Goal: Information Seeking & Learning: Learn about a topic

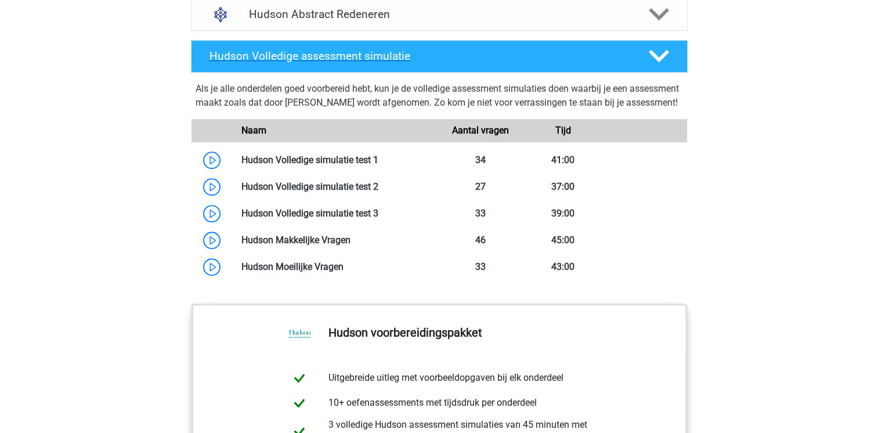
scroll to position [870, 0]
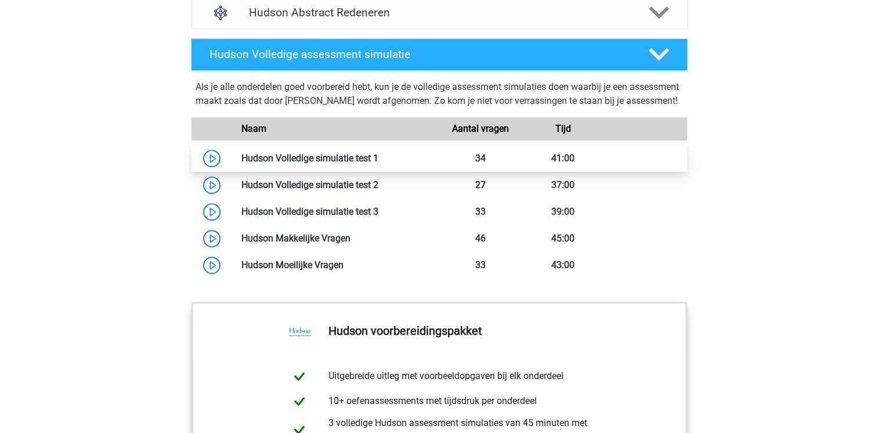
click at [378, 164] on link at bounding box center [378, 158] width 0 height 11
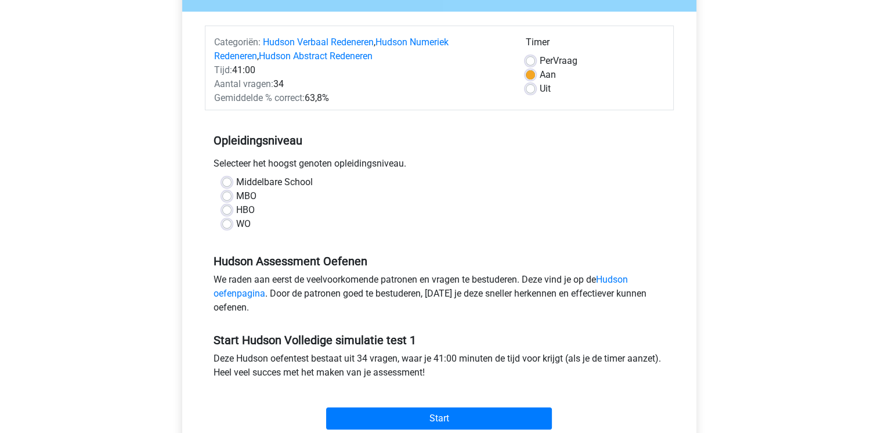
scroll to position [58, 0]
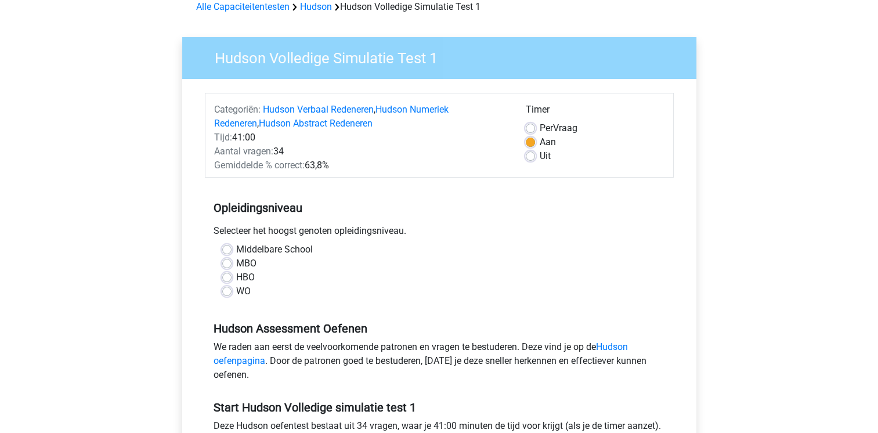
click at [236, 276] on label "HBO" at bounding box center [245, 277] width 19 height 14
click at [227, 276] on input "HBO" at bounding box center [226, 276] width 9 height 12
radio input "true"
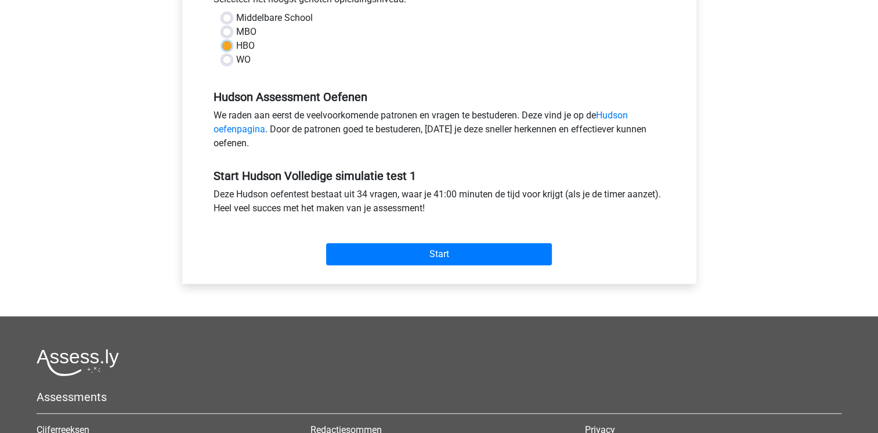
scroll to position [290, 0]
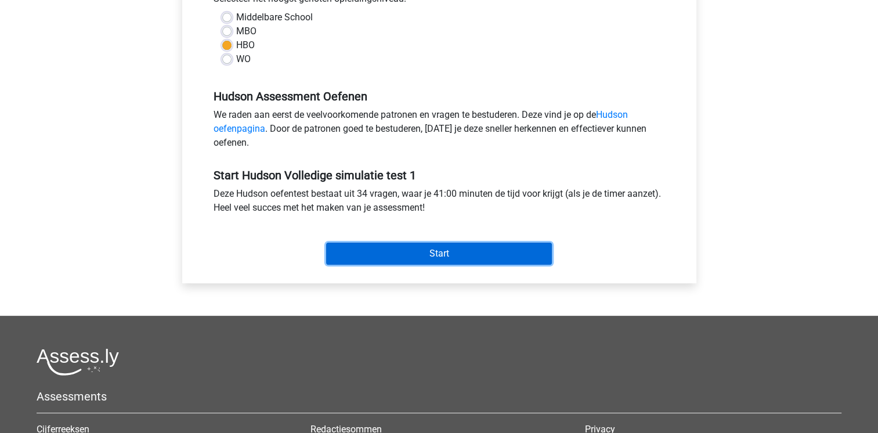
click at [362, 256] on input "Start" at bounding box center [439, 253] width 226 height 22
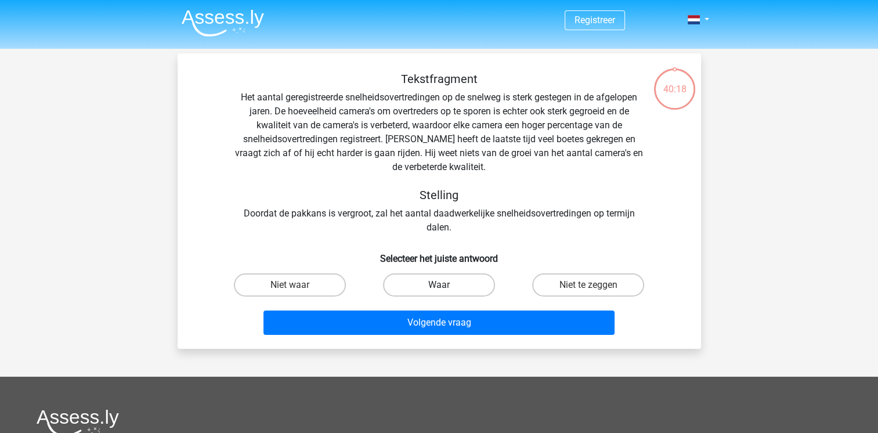
click at [413, 284] on label "Waar" at bounding box center [439, 284] width 112 height 23
click at [439, 285] on input "Waar" at bounding box center [443, 289] width 8 height 8
radio input "true"
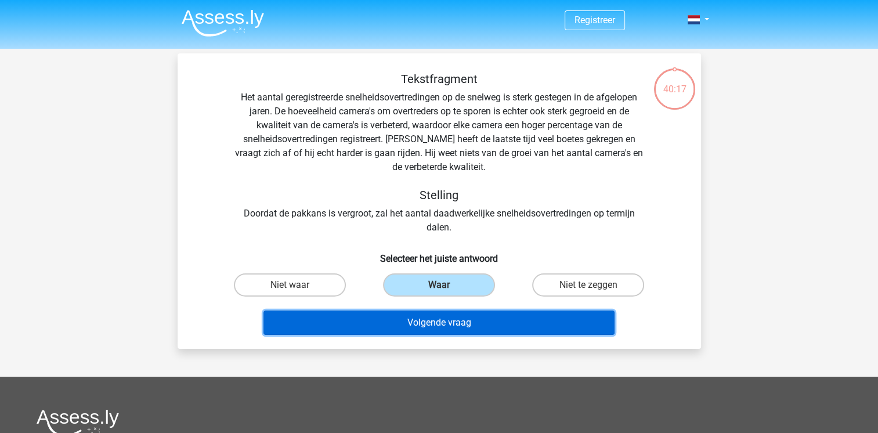
click at [429, 318] on button "Volgende vraag" at bounding box center [438, 322] width 351 height 24
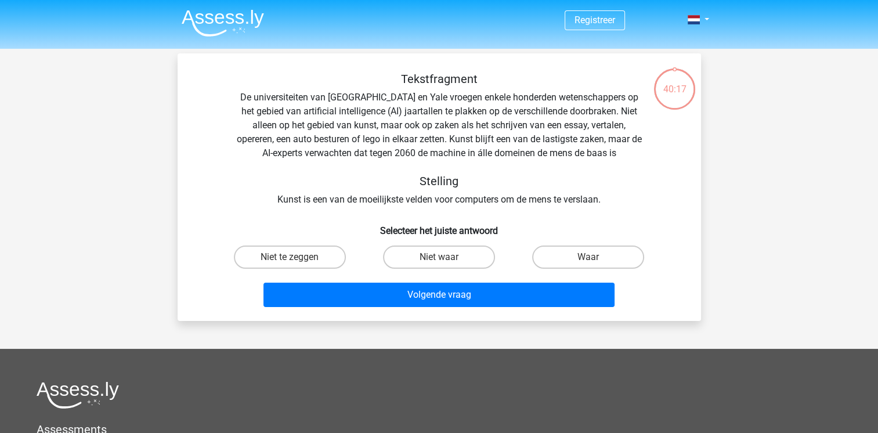
scroll to position [53, 0]
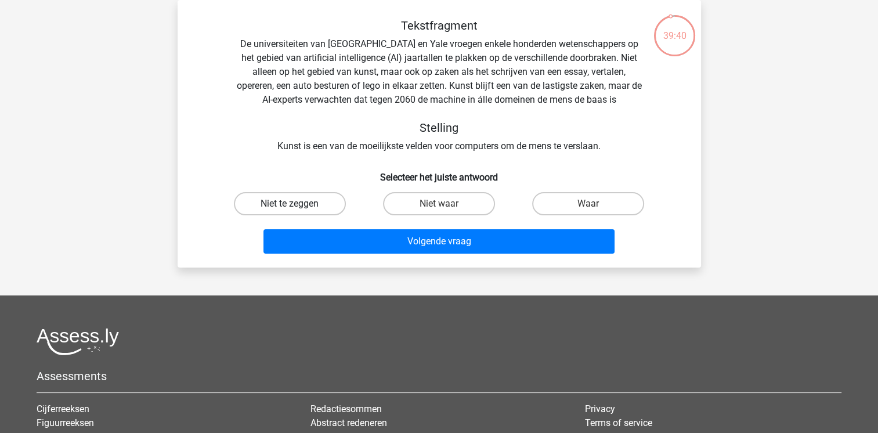
click at [332, 205] on label "Niet te zeggen" at bounding box center [290, 203] width 112 height 23
click at [297, 205] on input "Niet te zeggen" at bounding box center [293, 208] width 8 height 8
radio input "true"
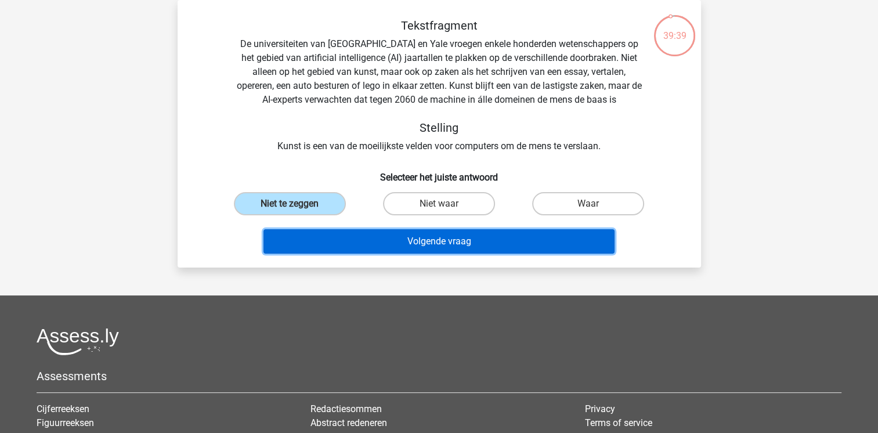
click at [355, 236] on button "Volgende vraag" at bounding box center [438, 241] width 351 height 24
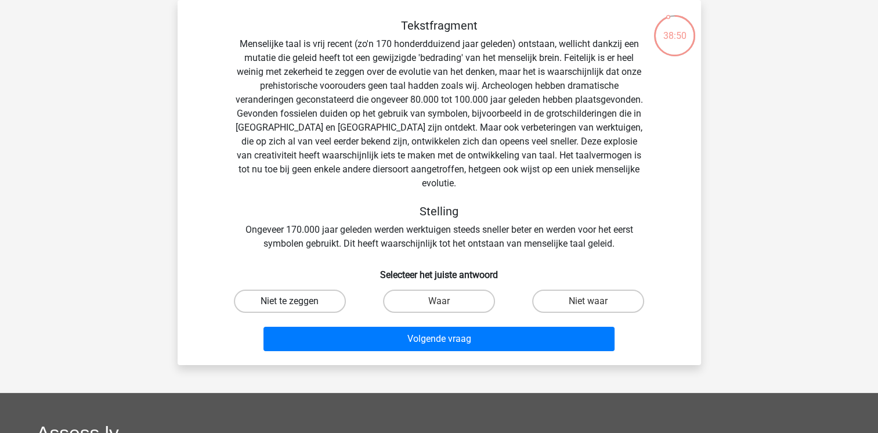
click at [332, 289] on label "Niet te zeggen" at bounding box center [290, 300] width 112 height 23
click at [297, 301] on input "Niet te zeggen" at bounding box center [293, 305] width 8 height 8
radio input "true"
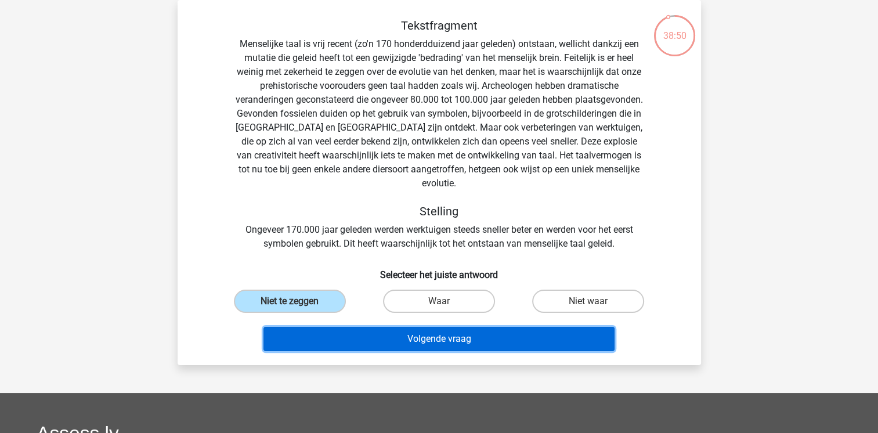
click at [376, 327] on button "Volgende vraag" at bounding box center [438, 339] width 351 height 24
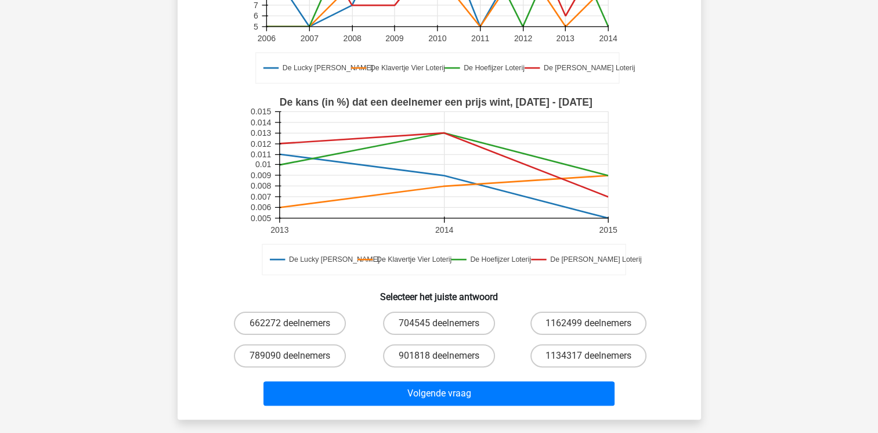
scroll to position [227, 0]
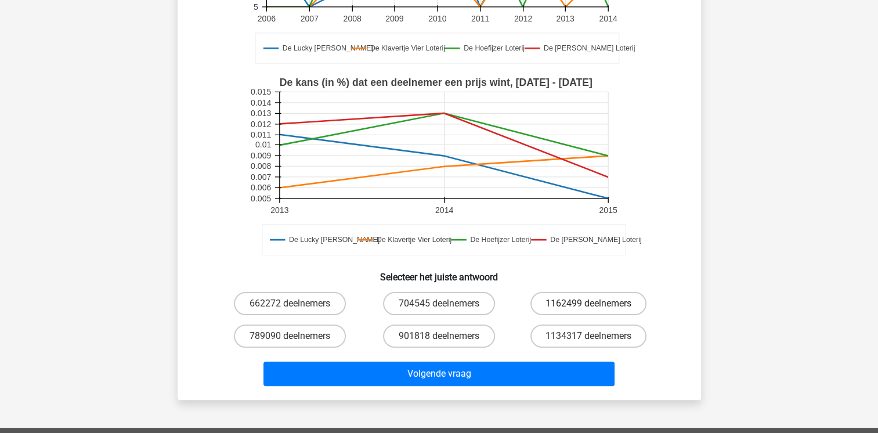
click at [538, 304] on label "1162499 deelnemers" at bounding box center [588, 303] width 116 height 23
click at [588, 304] on input "1162499 deelnemers" at bounding box center [592, 307] width 8 height 8
radio input "true"
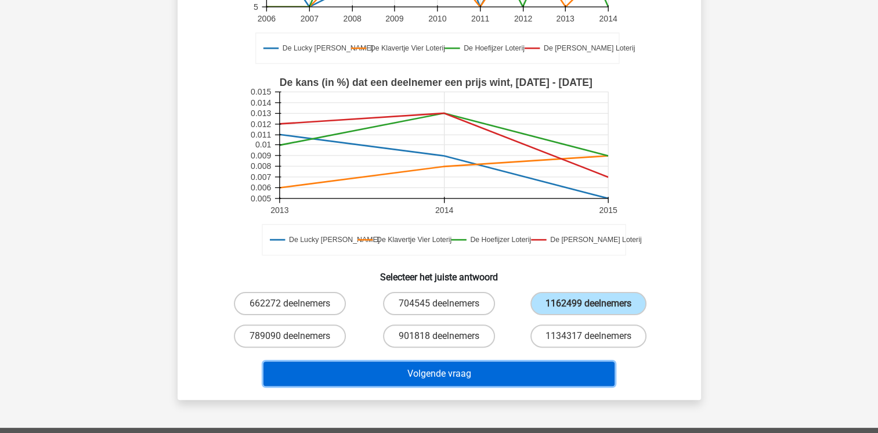
click at [484, 365] on button "Volgende vraag" at bounding box center [438, 373] width 351 height 24
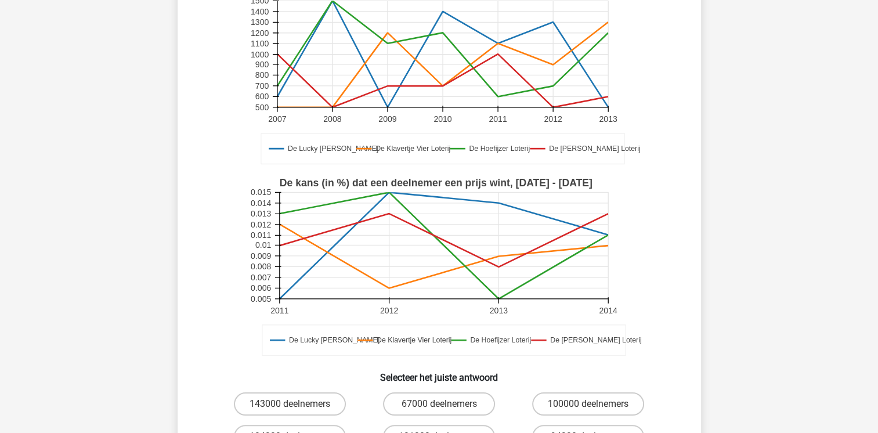
scroll to position [285, 0]
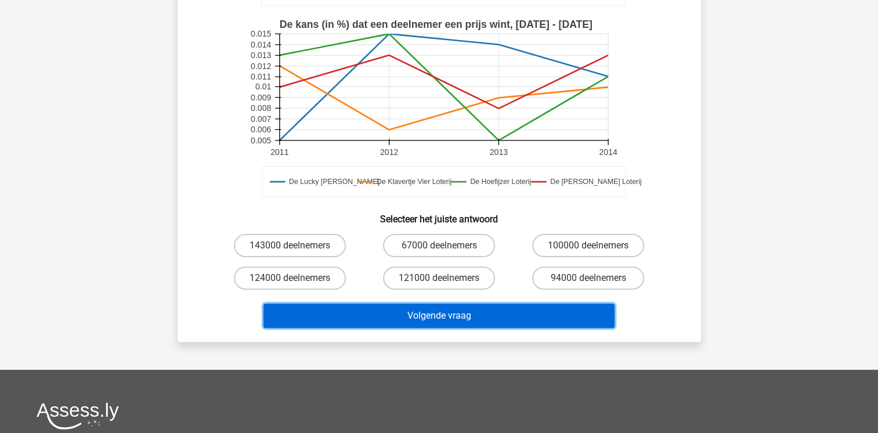
click at [478, 322] on button "Volgende vraag" at bounding box center [438, 315] width 351 height 24
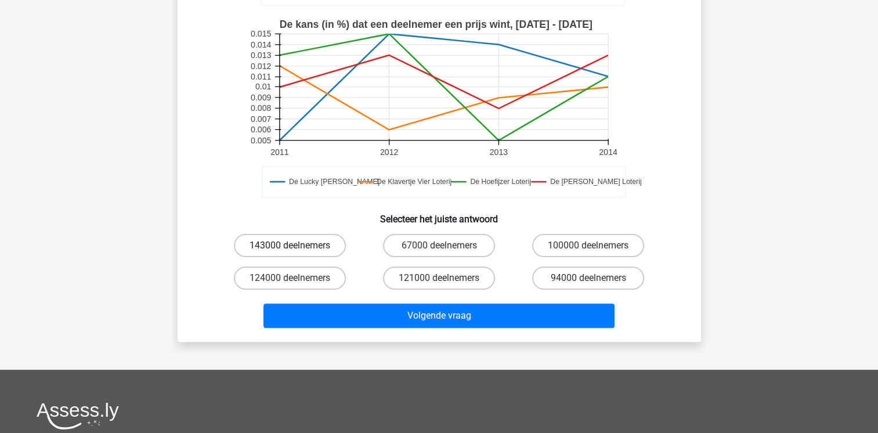
click at [334, 247] on label "143000 deelnemers" at bounding box center [290, 245] width 112 height 23
click at [297, 247] on input "143000 deelnemers" at bounding box center [293, 249] width 8 height 8
radio input "true"
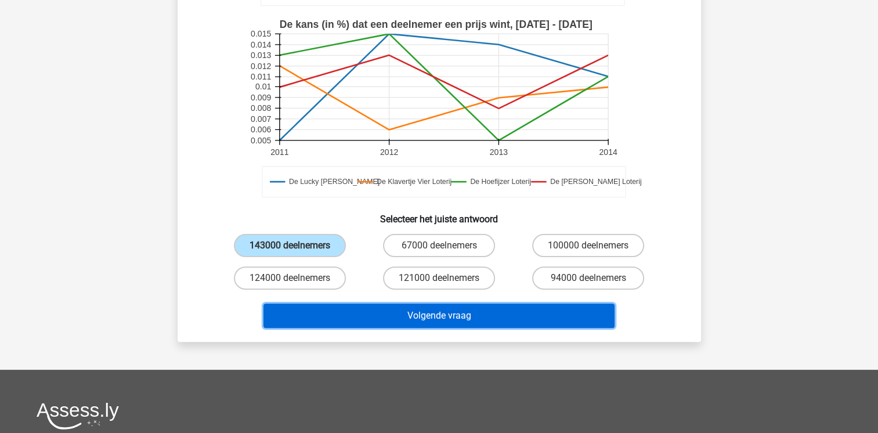
click at [418, 313] on button "Volgende vraag" at bounding box center [438, 315] width 351 height 24
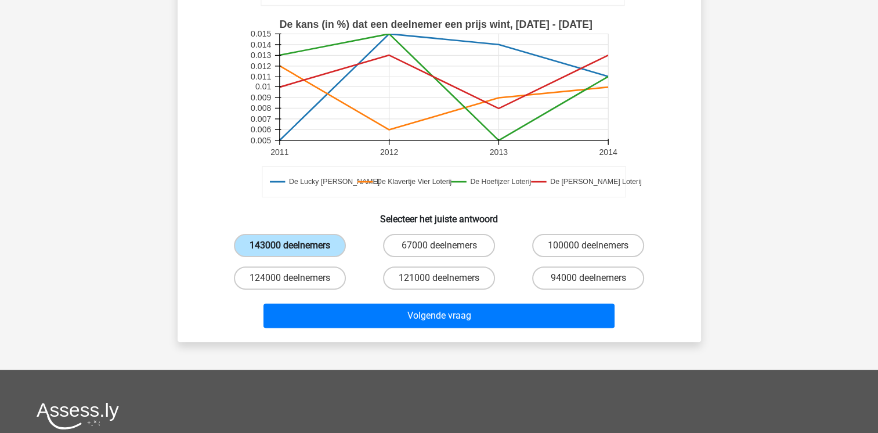
click at [327, 250] on label "143000 deelnemers" at bounding box center [290, 245] width 112 height 23
click at [297, 250] on input "143000 deelnemers" at bounding box center [293, 249] width 8 height 8
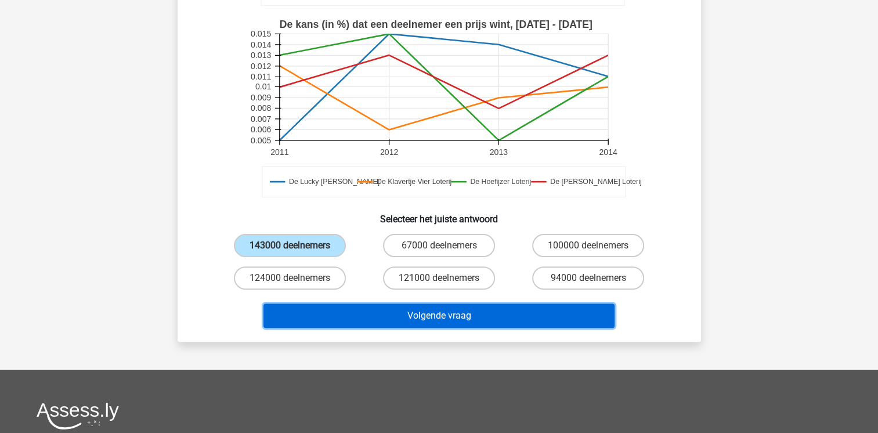
click at [376, 315] on button "Volgende vraag" at bounding box center [438, 315] width 351 height 24
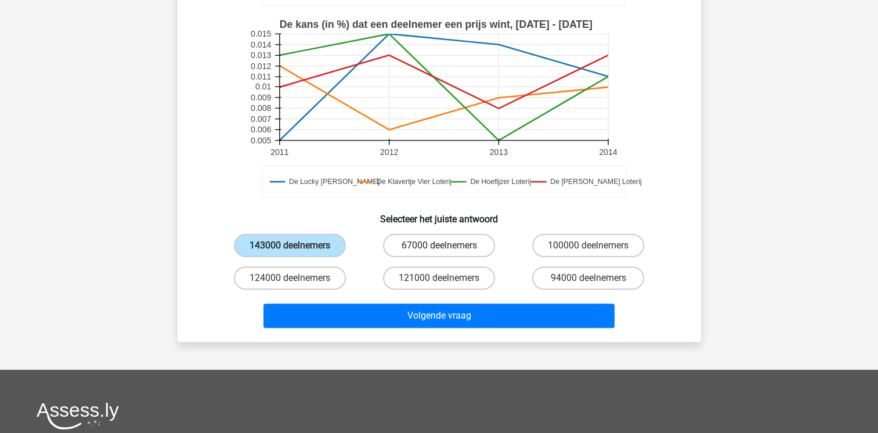
click at [397, 247] on label "67000 deelnemers" at bounding box center [439, 245] width 112 height 23
click at [439, 247] on input "67000 deelnemers" at bounding box center [443, 249] width 8 height 8
radio input "true"
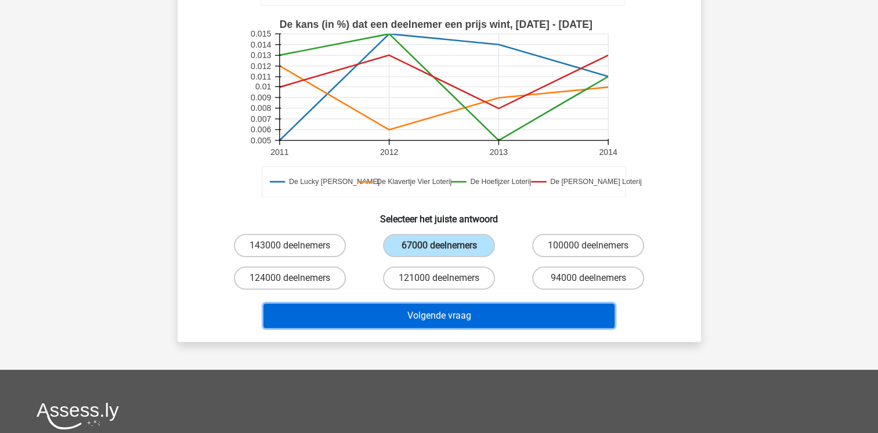
click at [412, 307] on button "Volgende vraag" at bounding box center [438, 315] width 351 height 24
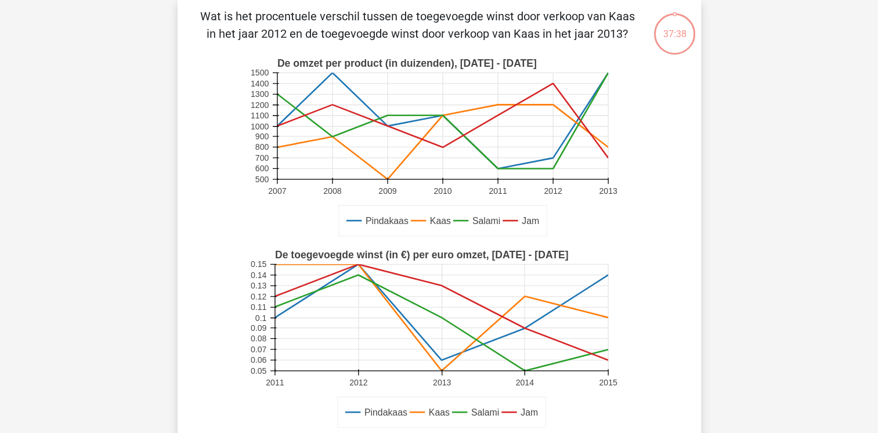
scroll to position [53, 0]
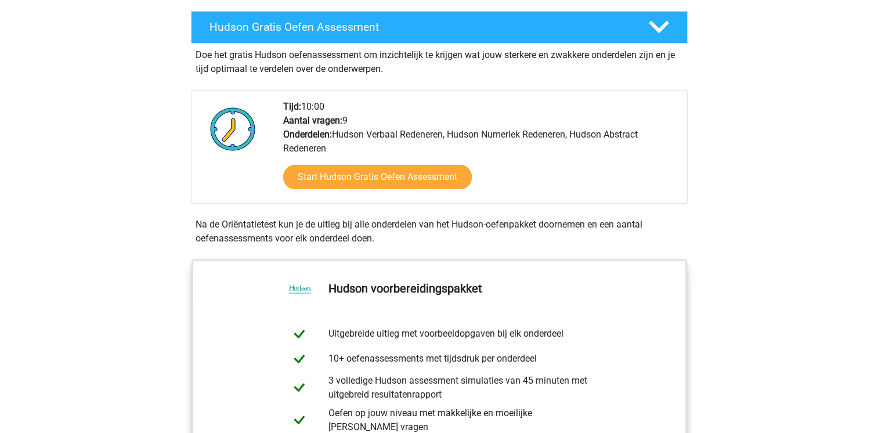
scroll to position [232, 0]
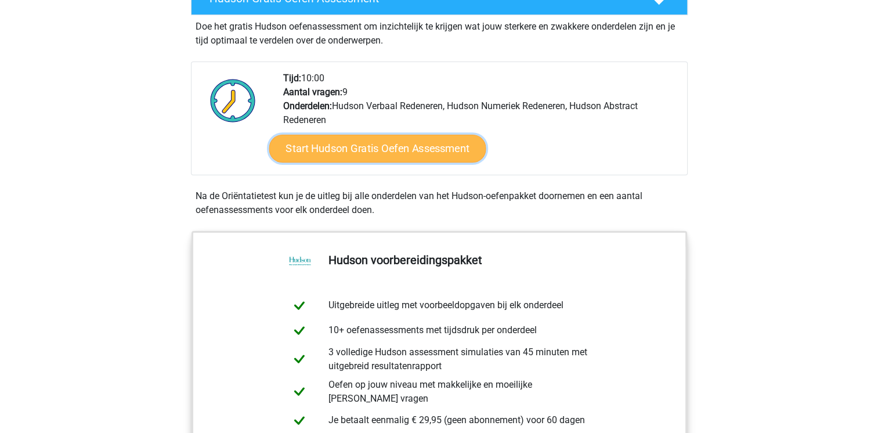
click at [348, 148] on link "Start Hudson Gratis Oefen Assessment" at bounding box center [377, 149] width 217 height 28
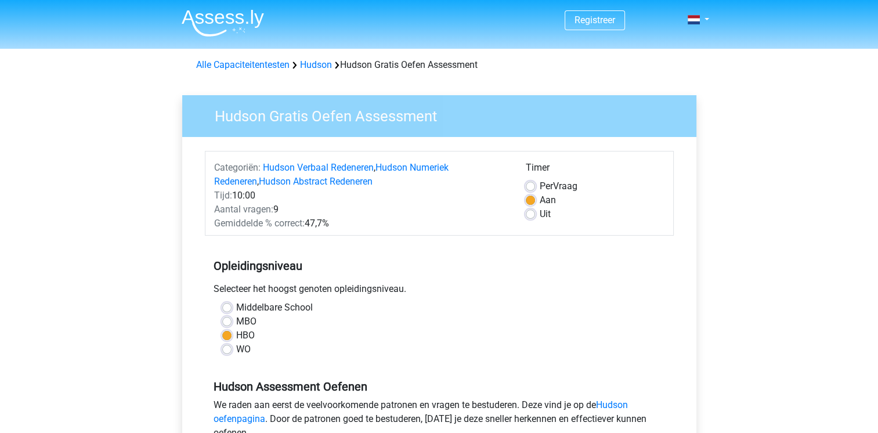
scroll to position [232, 0]
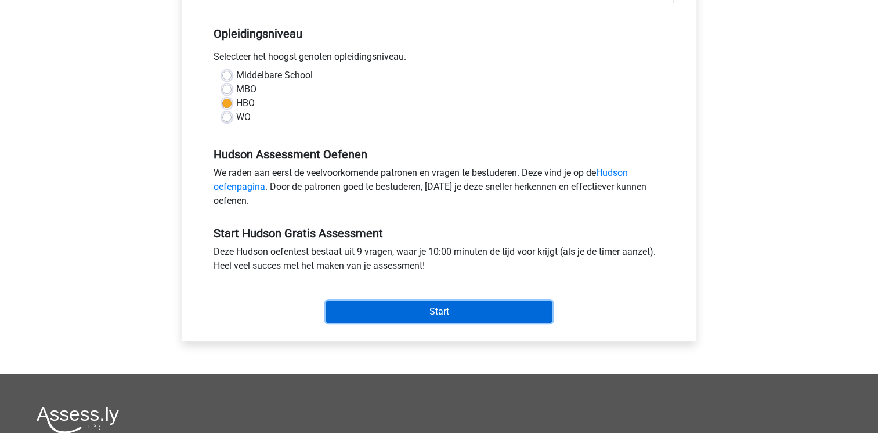
click at [427, 316] on input "Start" at bounding box center [439, 311] width 226 height 22
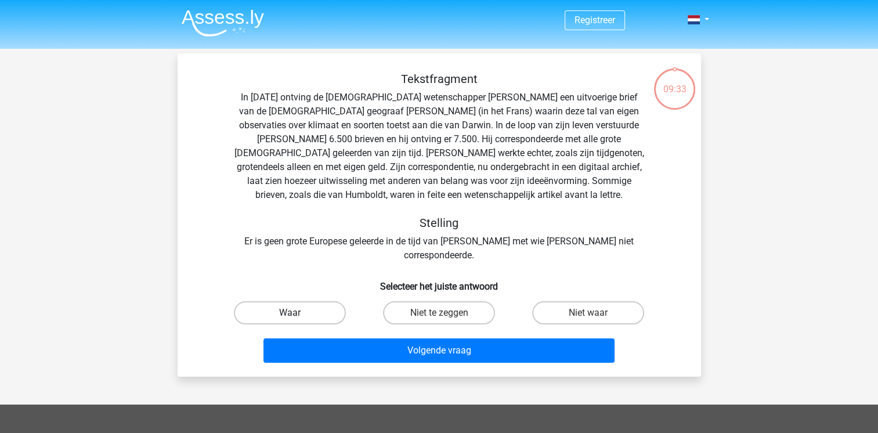
click at [317, 301] on label "Waar" at bounding box center [290, 312] width 112 height 23
click at [297, 313] on input "Waar" at bounding box center [293, 317] width 8 height 8
radio input "true"
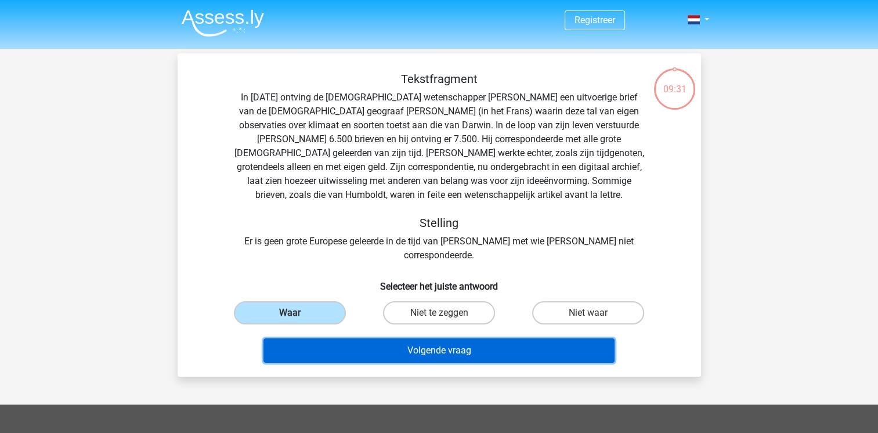
click at [419, 338] on button "Volgende vraag" at bounding box center [438, 350] width 351 height 24
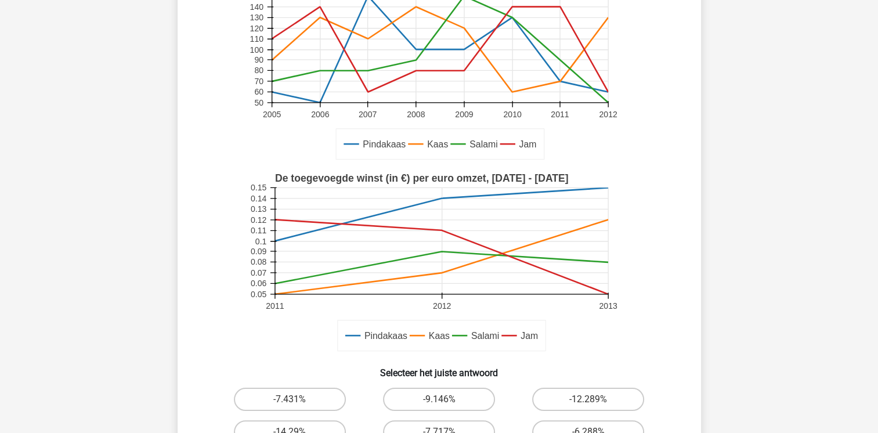
scroll to position [285, 0]
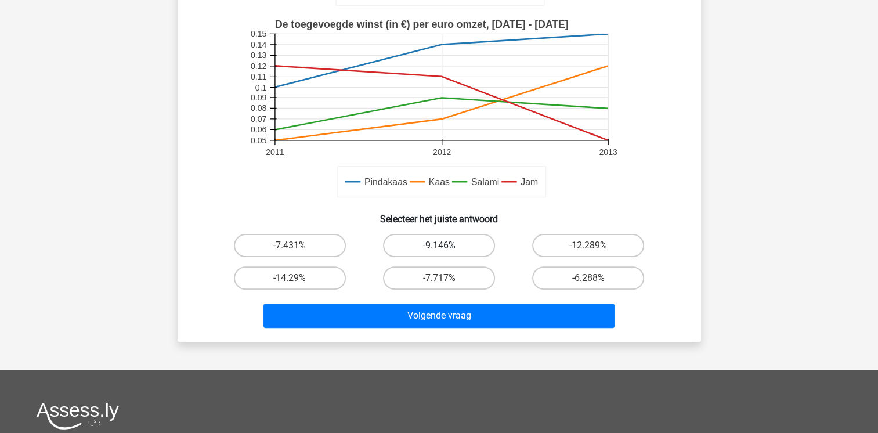
click at [426, 247] on label "-9.146%" at bounding box center [439, 245] width 112 height 23
click at [439, 247] on input "-9.146%" at bounding box center [443, 249] width 8 height 8
radio input "true"
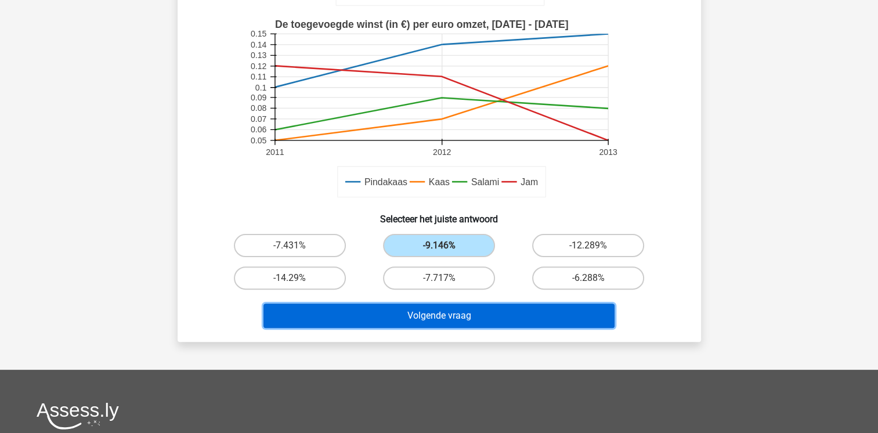
click at [430, 311] on button "Volgende vraag" at bounding box center [438, 315] width 351 height 24
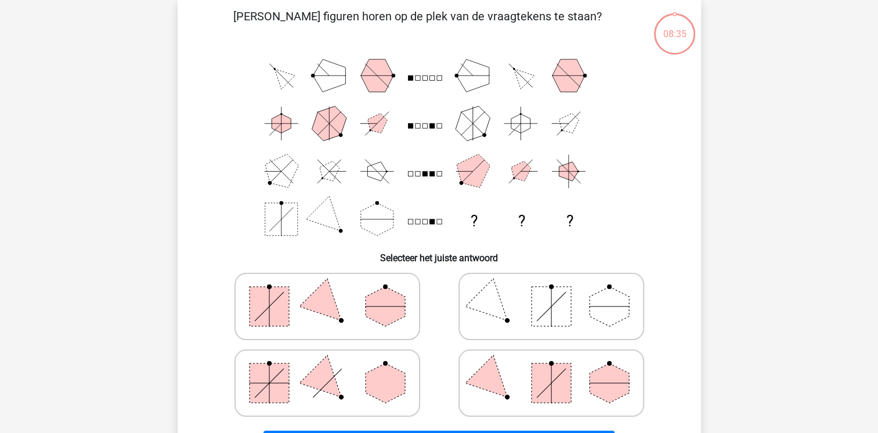
scroll to position [53, 0]
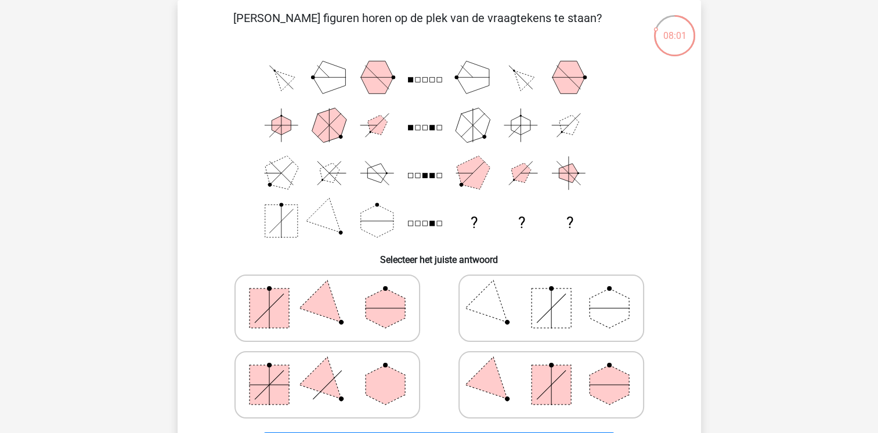
click at [276, 306] on rect at bounding box center [268, 307] width 39 height 39
click at [327, 293] on input "radio" at bounding box center [331, 290] width 8 height 8
radio input "true"
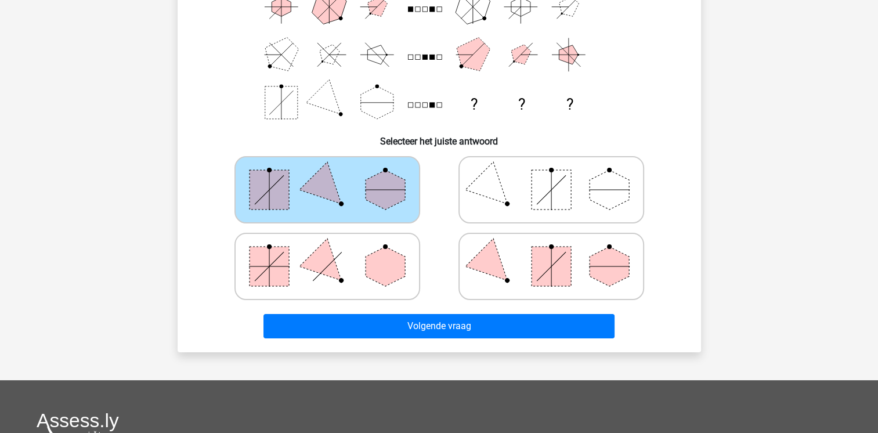
scroll to position [169, 0]
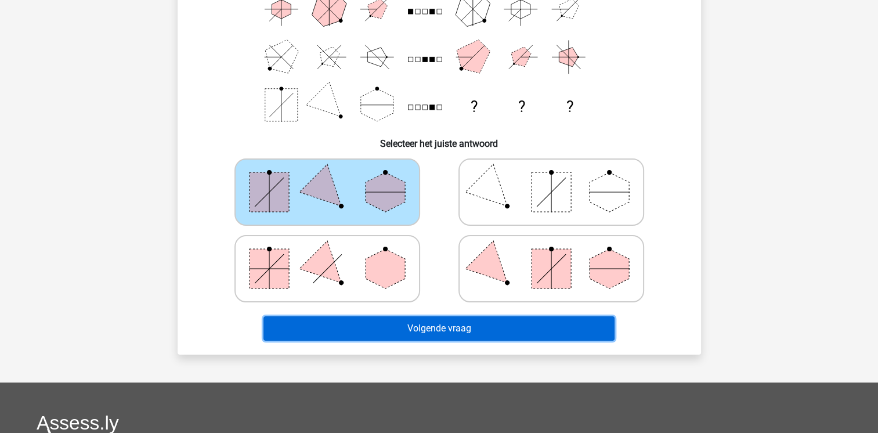
click at [397, 323] on button "Volgende vraag" at bounding box center [438, 328] width 351 height 24
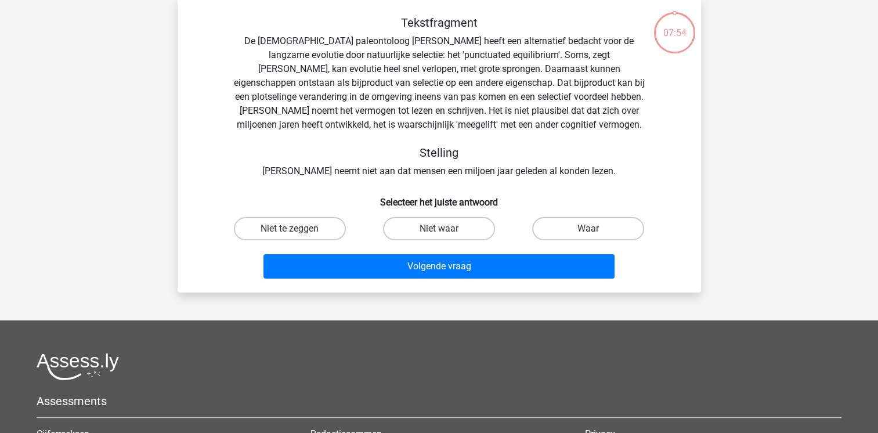
scroll to position [53, 0]
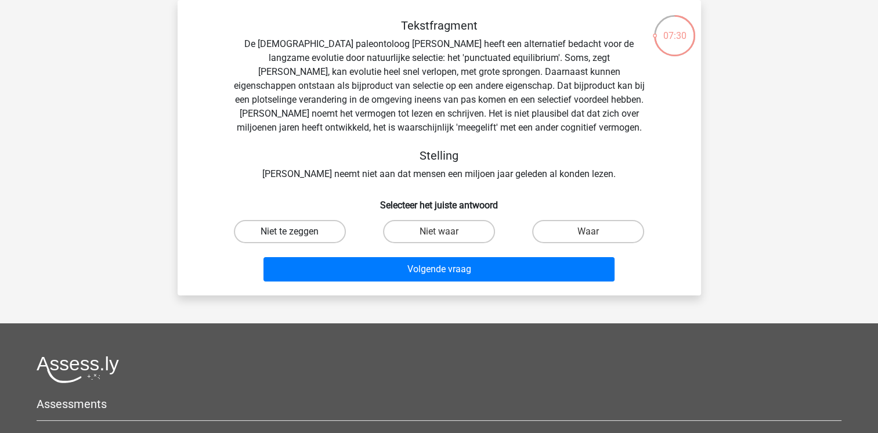
click at [317, 230] on label "Niet te zeggen" at bounding box center [290, 231] width 112 height 23
click at [297, 231] on input "Niet te zeggen" at bounding box center [293, 235] width 8 height 8
radio input "true"
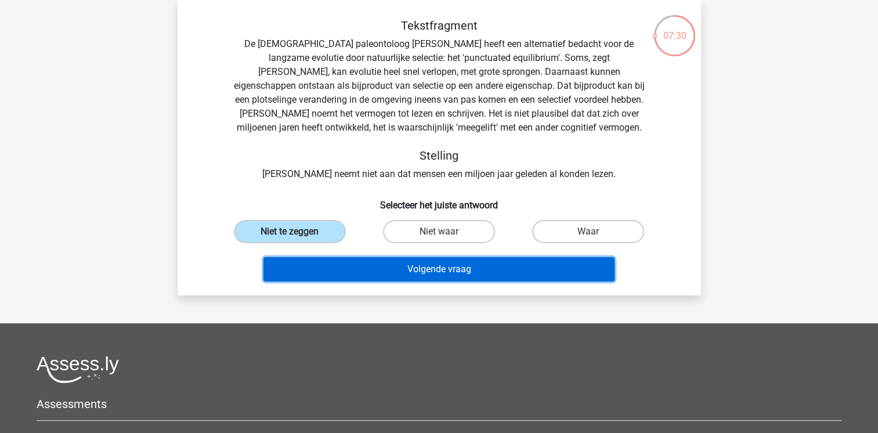
click at [386, 273] on button "Volgende vraag" at bounding box center [438, 269] width 351 height 24
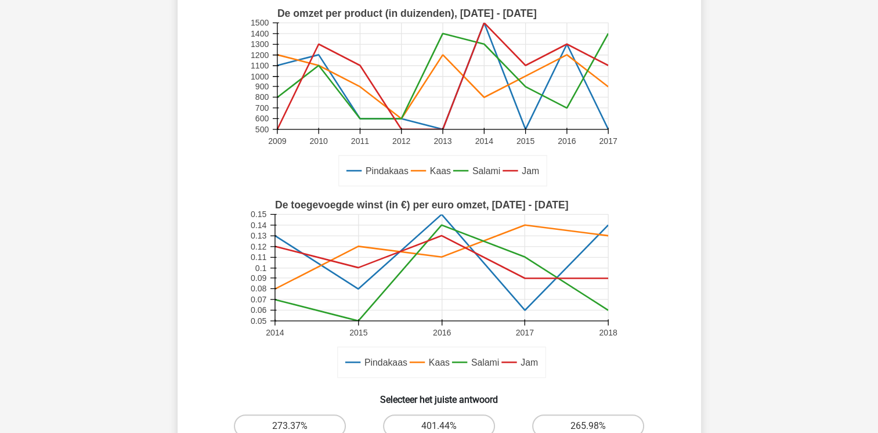
scroll to position [285, 0]
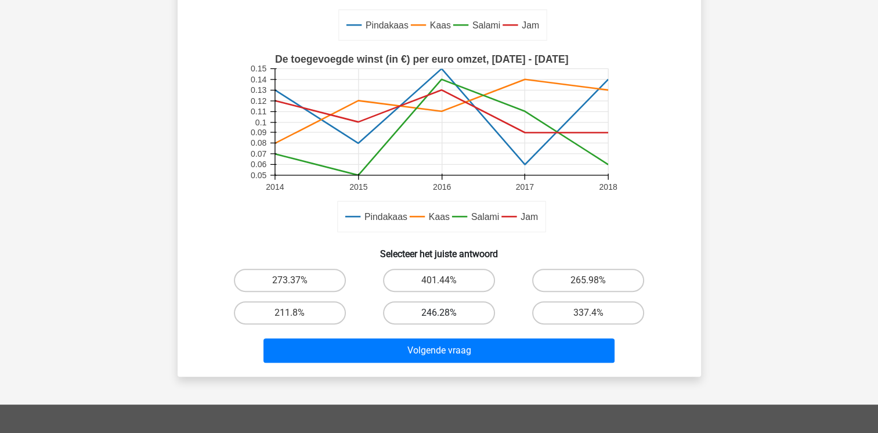
click at [419, 310] on label "246.28%" at bounding box center [439, 312] width 112 height 23
click at [439, 313] on input "246.28%" at bounding box center [443, 317] width 8 height 8
radio input "true"
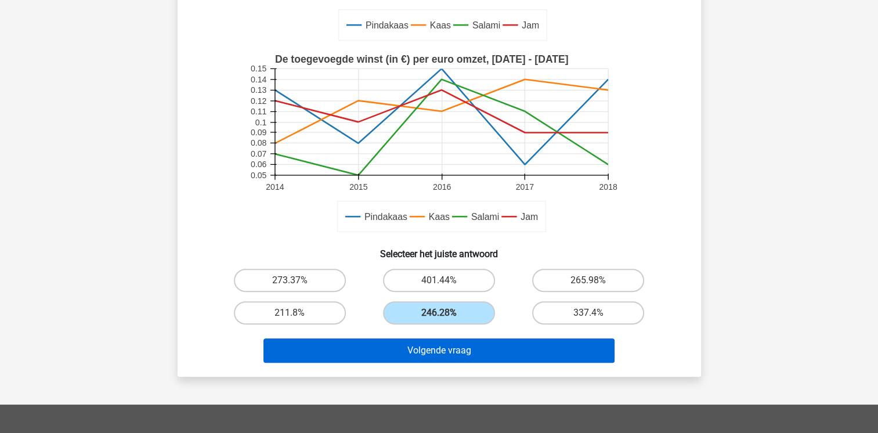
click at [408, 338] on div "Volgende vraag" at bounding box center [439, 348] width 486 height 38
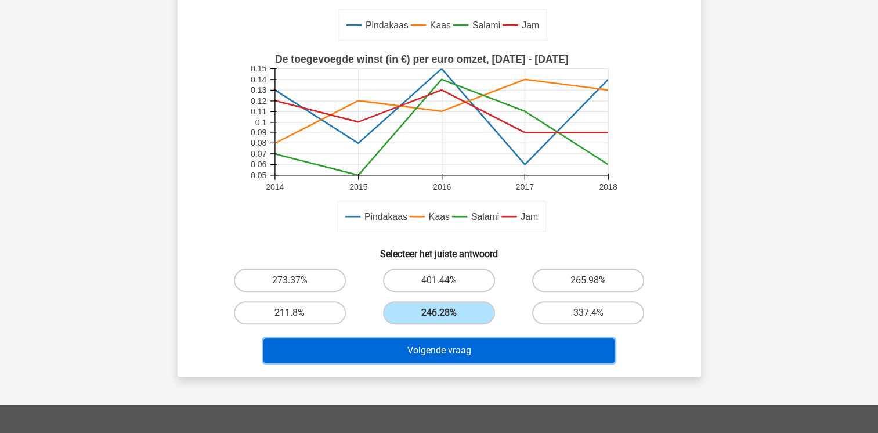
click at [408, 344] on button "Volgende vraag" at bounding box center [438, 350] width 351 height 24
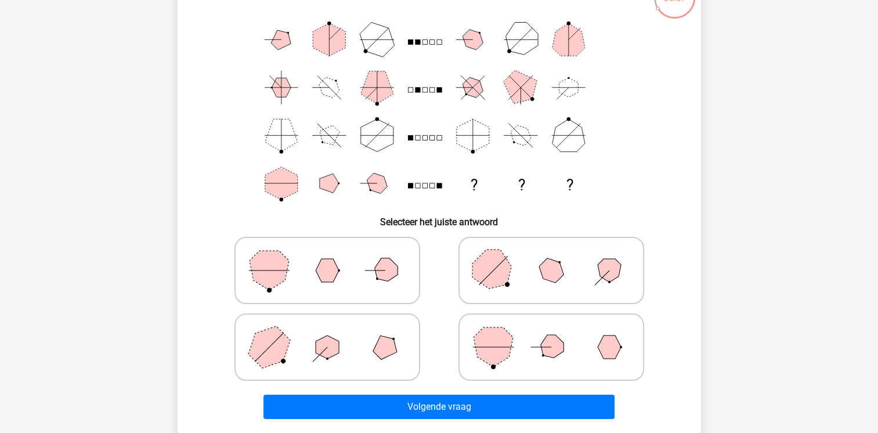
scroll to position [111, 0]
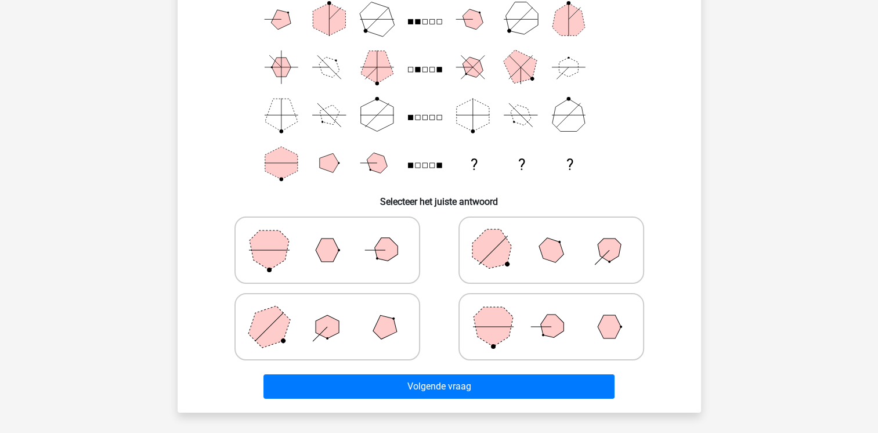
click at [278, 324] on polygon at bounding box center [269, 327] width 56 height 56
click at [327, 312] on input "radio" at bounding box center [331, 309] width 8 height 8
radio input "true"
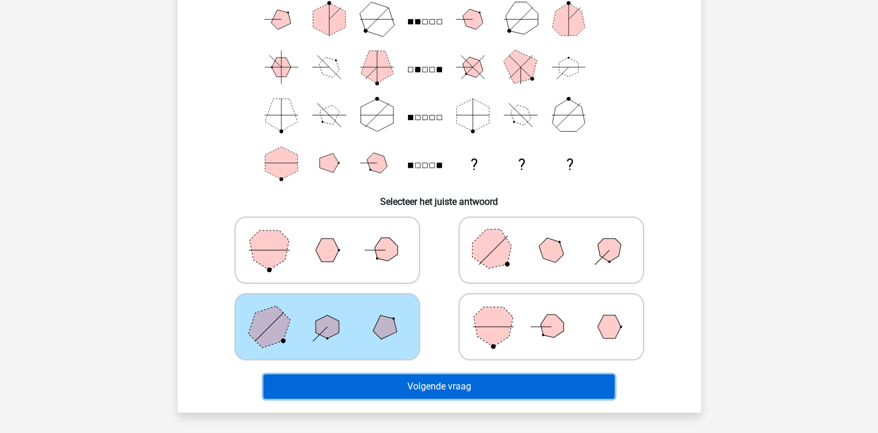
click at [335, 380] on button "Volgende vraag" at bounding box center [438, 386] width 351 height 24
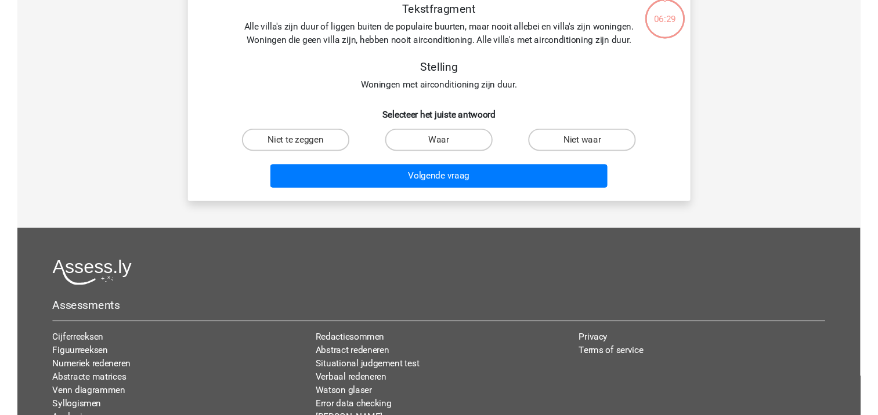
scroll to position [53, 0]
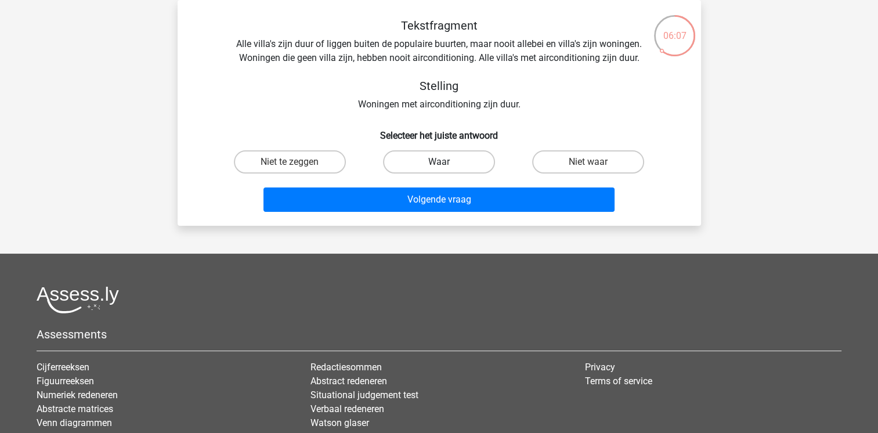
click at [435, 162] on label "Waar" at bounding box center [439, 161] width 112 height 23
click at [439, 162] on input "Waar" at bounding box center [443, 166] width 8 height 8
radio input "true"
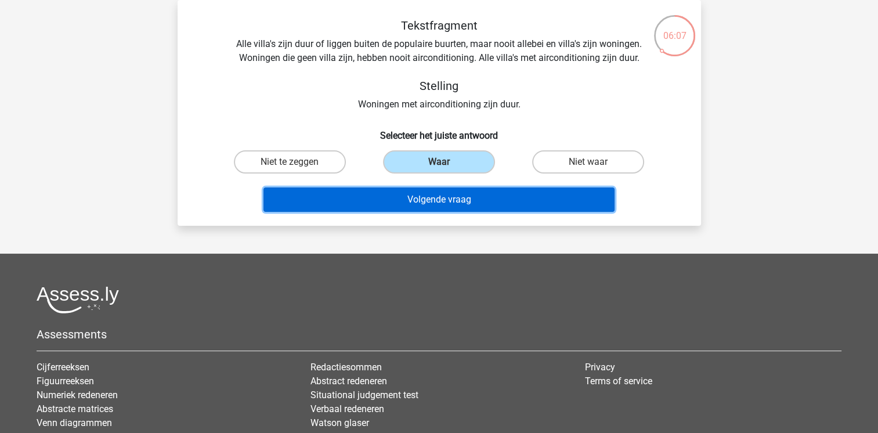
click at [427, 193] on button "Volgende vraag" at bounding box center [438, 199] width 351 height 24
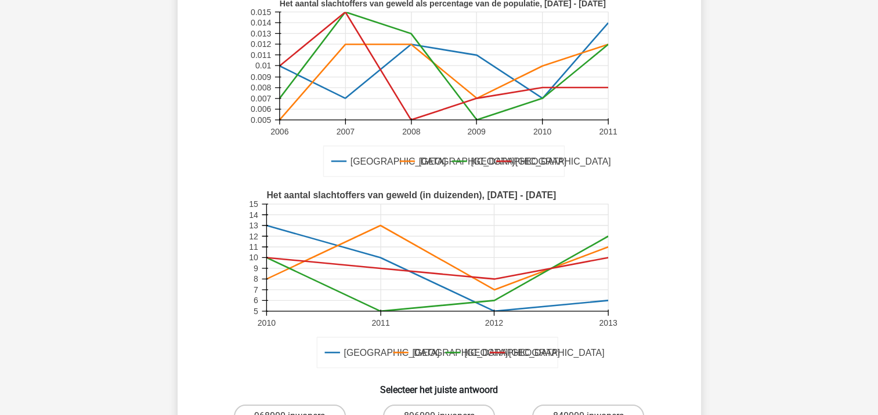
scroll to position [290, 0]
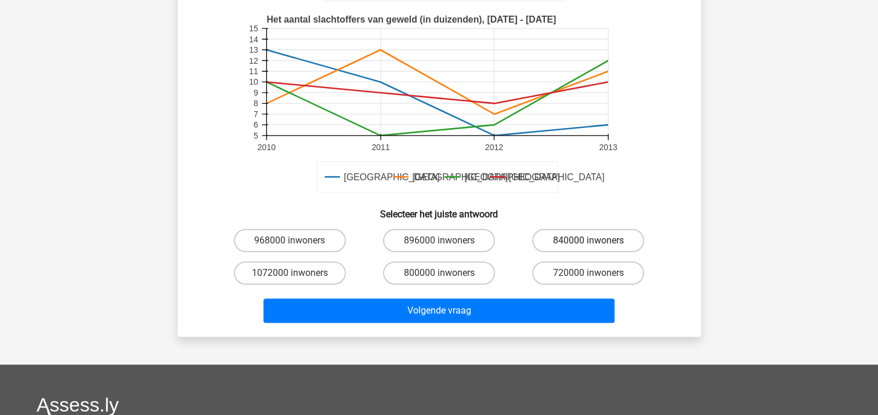
click at [545, 244] on label "840000 inwoners" at bounding box center [588, 240] width 112 height 23
click at [588, 244] on input "840000 inwoners" at bounding box center [592, 245] width 8 height 8
radio input "true"
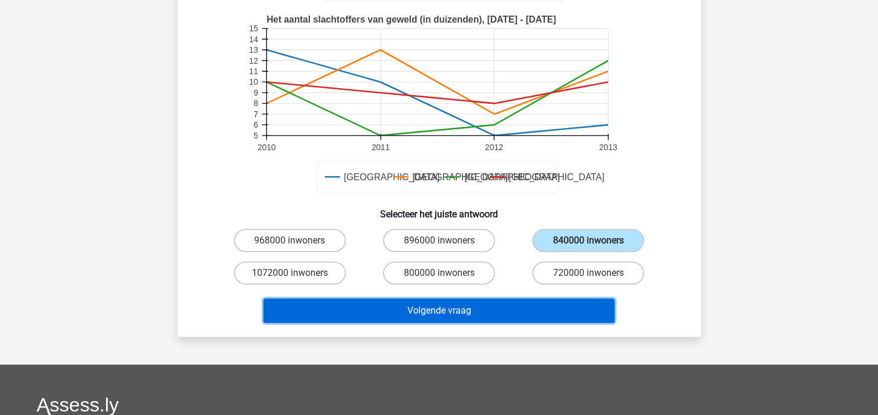
click at [457, 306] on button "Volgende vraag" at bounding box center [438, 311] width 351 height 24
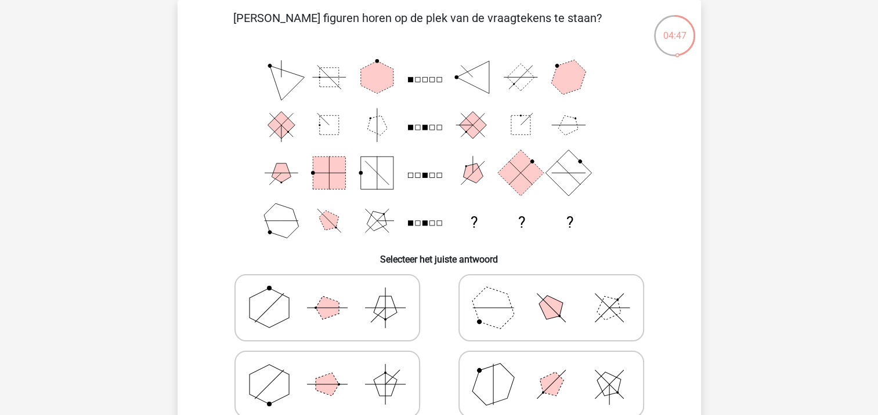
scroll to position [111, 0]
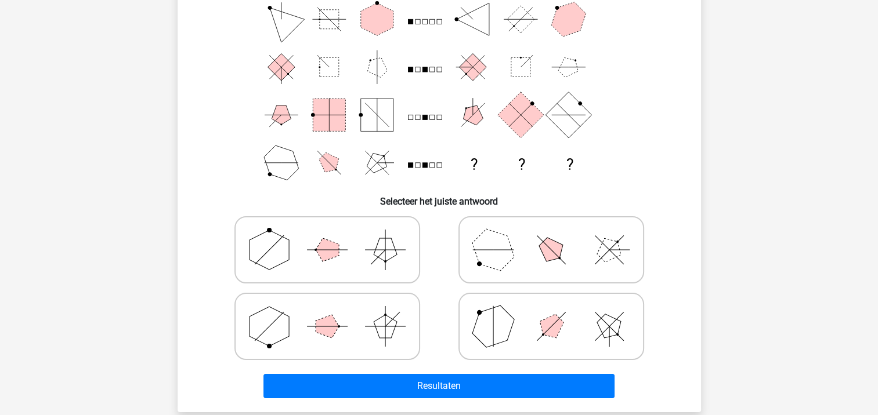
click at [285, 322] on polygon at bounding box center [268, 326] width 39 height 39
click at [327, 312] on input "radio" at bounding box center [331, 309] width 8 height 8
radio input "true"
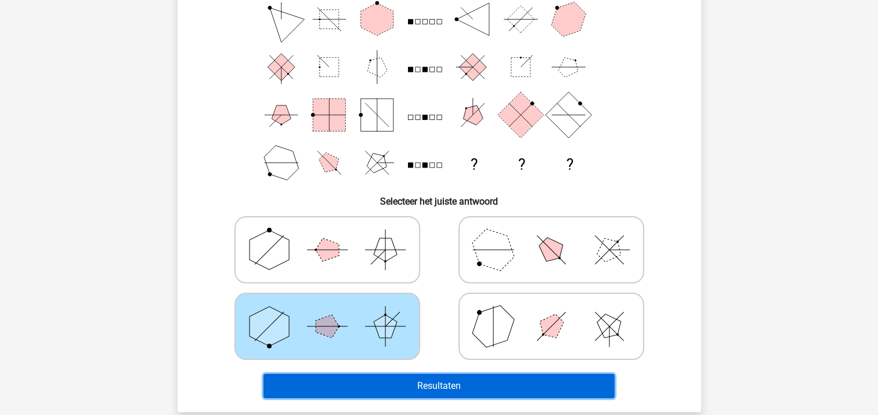
click at [405, 380] on button "Resultaten" at bounding box center [438, 386] width 351 height 24
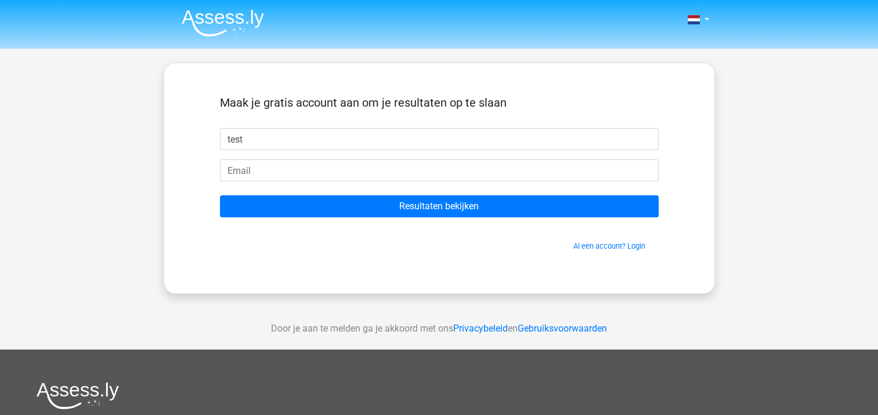
type input "test"
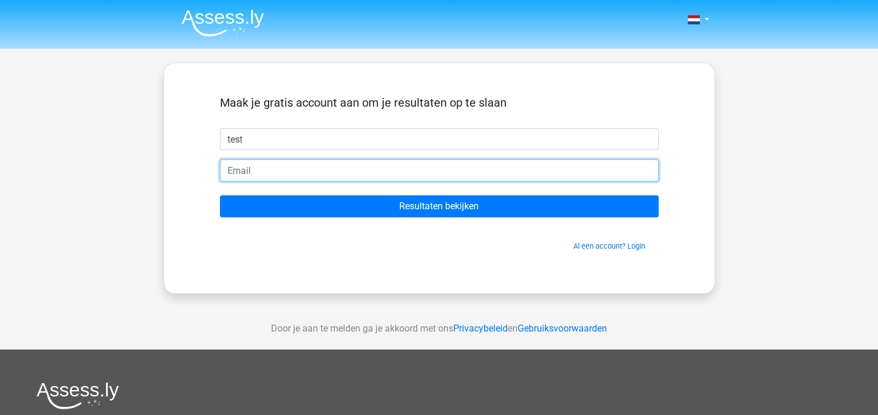
click at [291, 172] on input "email" at bounding box center [439, 171] width 439 height 22
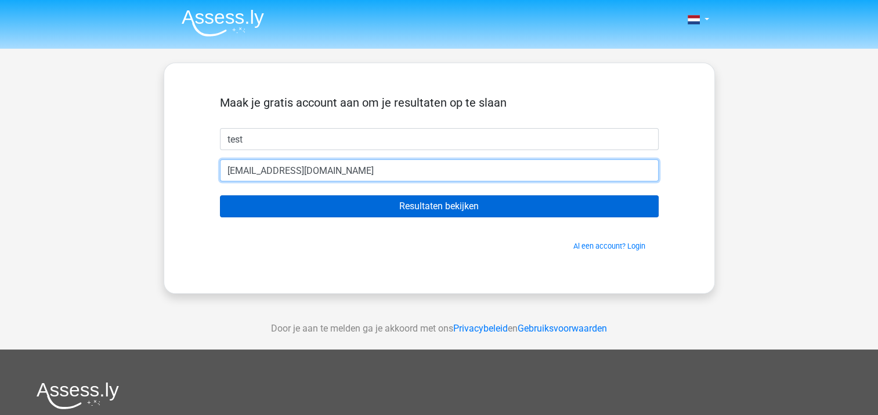
type input "[EMAIL_ADDRESS][DOMAIN_NAME]"
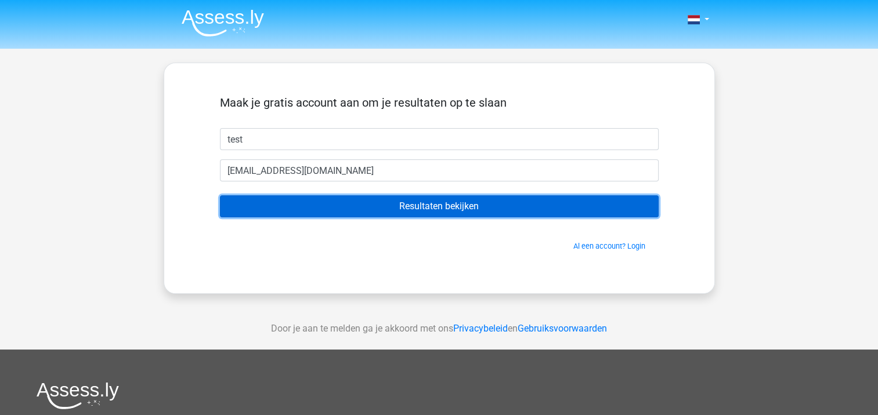
click at [329, 200] on input "Resultaten bekijken" at bounding box center [439, 206] width 439 height 22
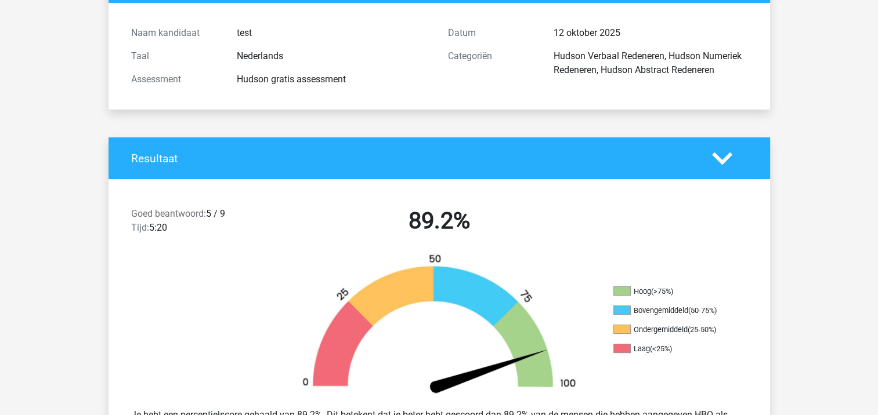
scroll to position [232, 0]
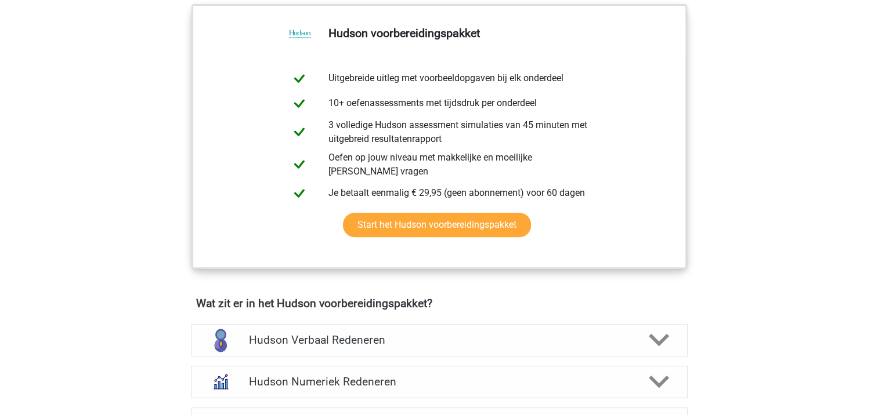
scroll to position [580, 0]
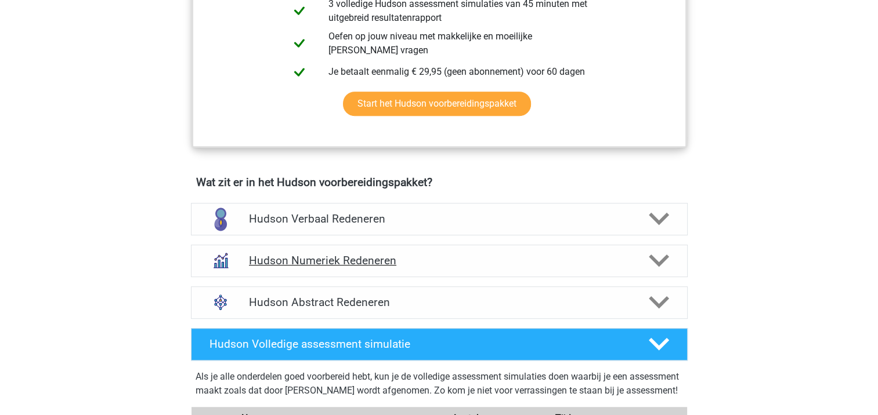
click at [374, 251] on div "Hudson Numeriek Redeneren" at bounding box center [439, 261] width 497 height 32
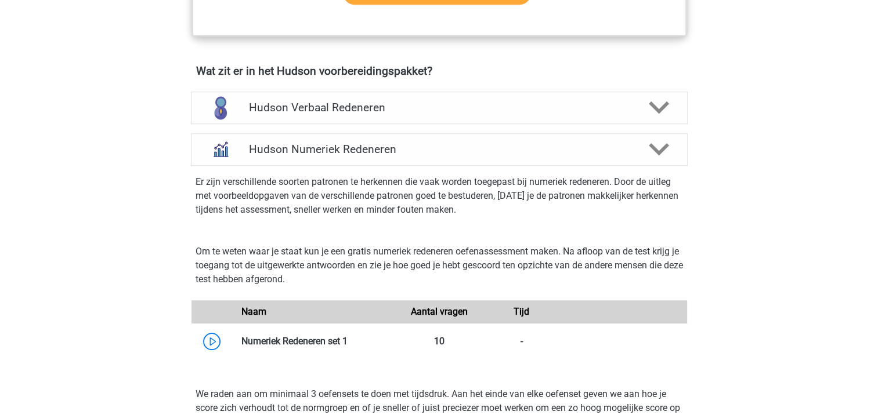
scroll to position [870, 0]
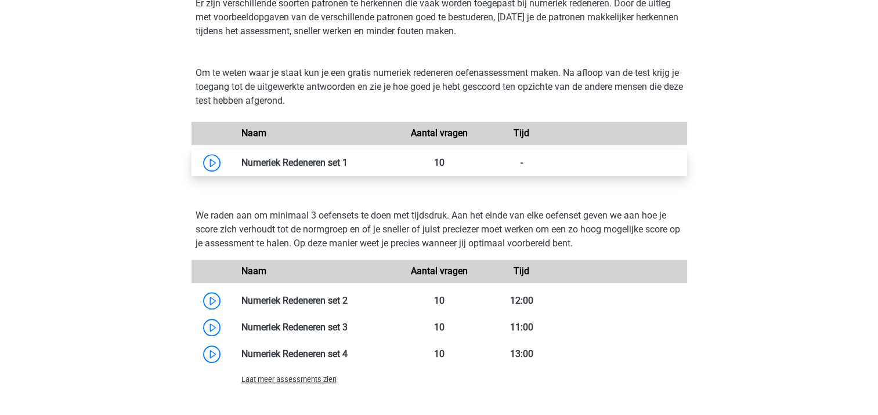
click at [347, 159] on link at bounding box center [347, 162] width 0 height 11
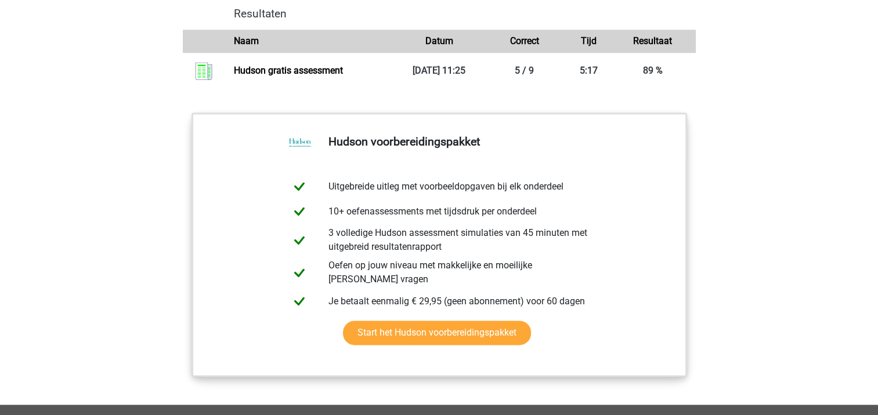
scroll to position [1798, 0]
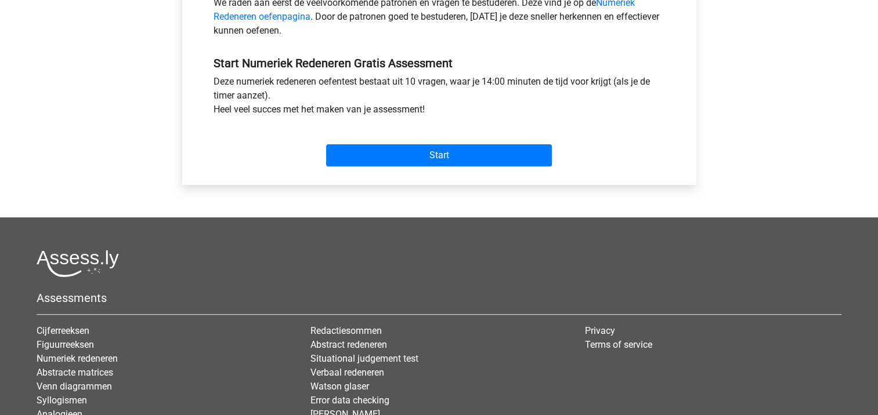
scroll to position [406, 0]
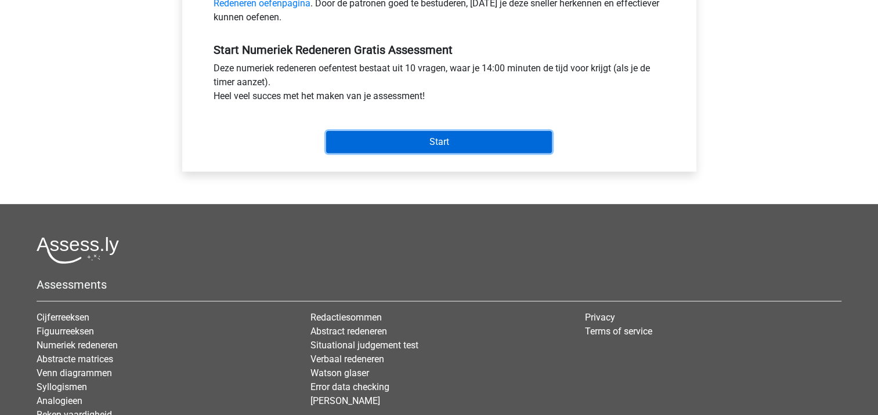
click at [369, 146] on input "Start" at bounding box center [439, 142] width 226 height 22
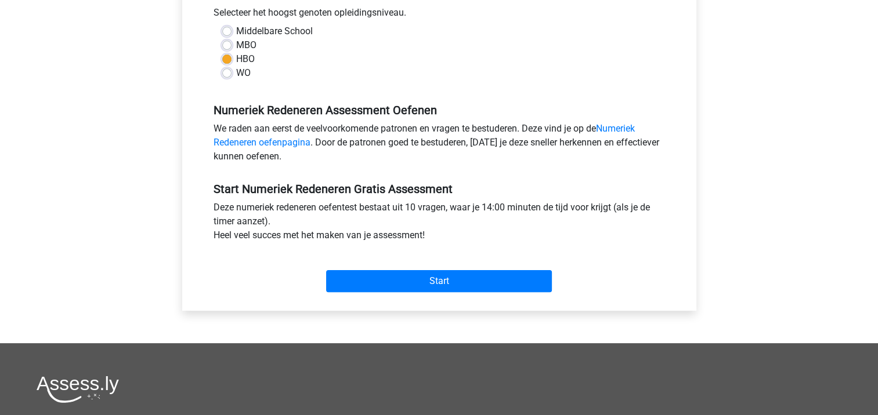
scroll to position [116, 0]
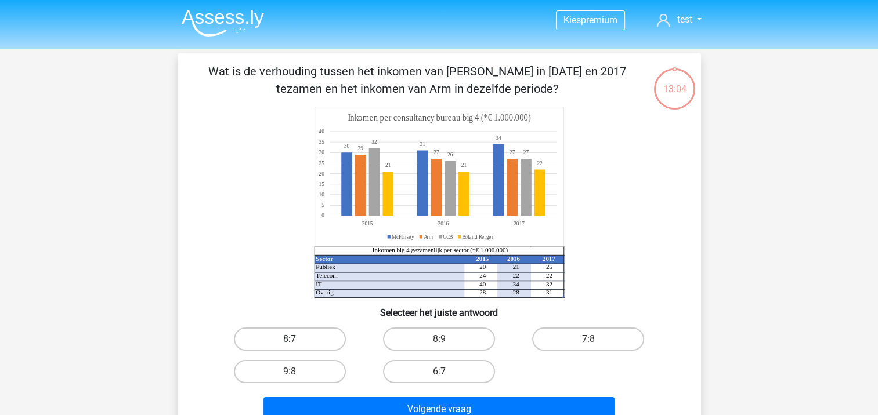
click at [280, 336] on label "8:7" at bounding box center [290, 339] width 112 height 23
click at [289, 339] on input "8:7" at bounding box center [293, 343] width 8 height 8
radio input "true"
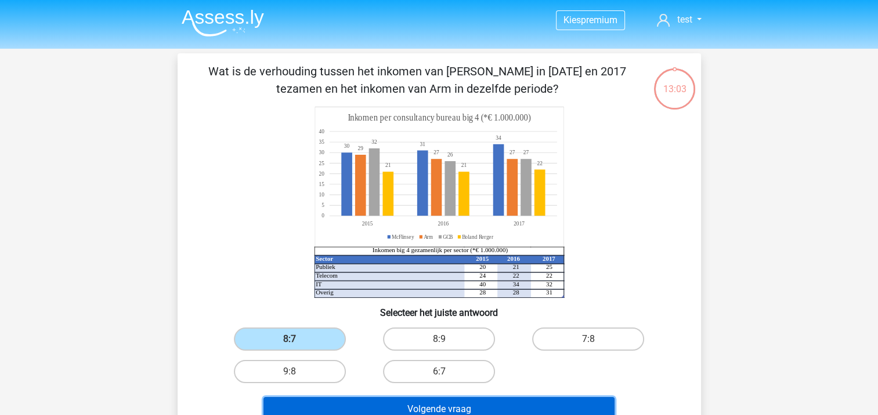
click at [390, 403] on button "Volgende vraag" at bounding box center [438, 409] width 351 height 24
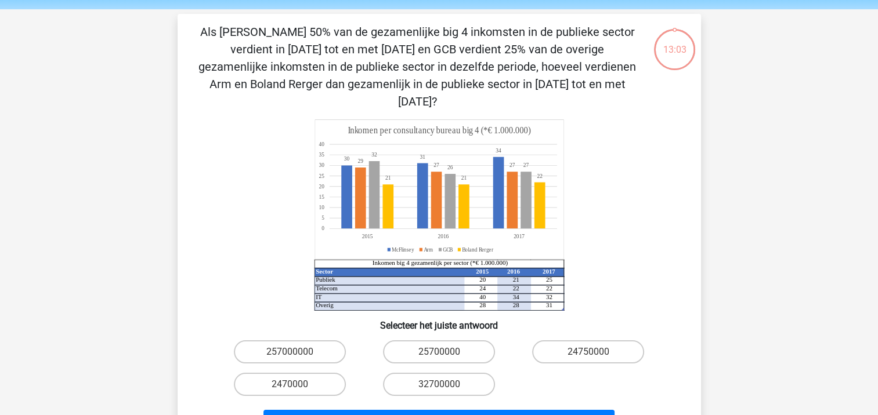
scroll to position [53, 0]
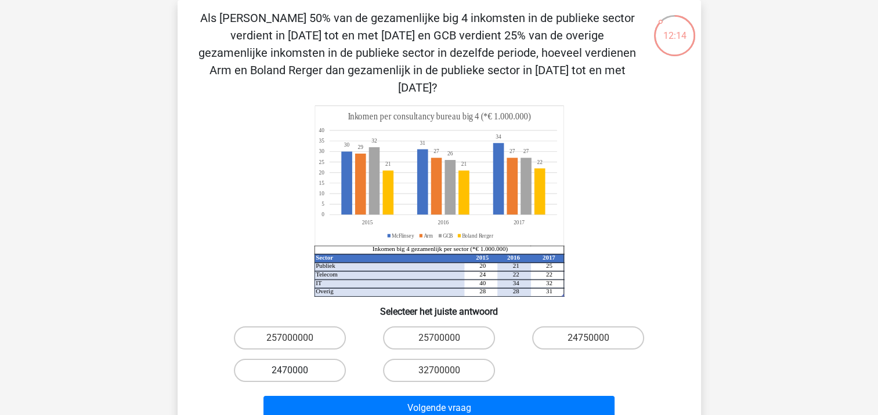
click at [304, 359] on label "2470000" at bounding box center [290, 370] width 112 height 23
click at [297, 371] on input "2470000" at bounding box center [293, 375] width 8 height 8
radio input "true"
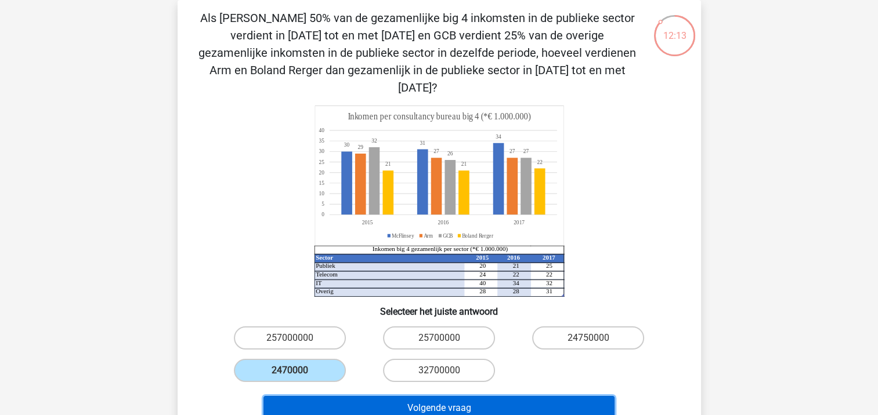
click at [326, 396] on button "Volgende vraag" at bounding box center [438, 408] width 351 height 24
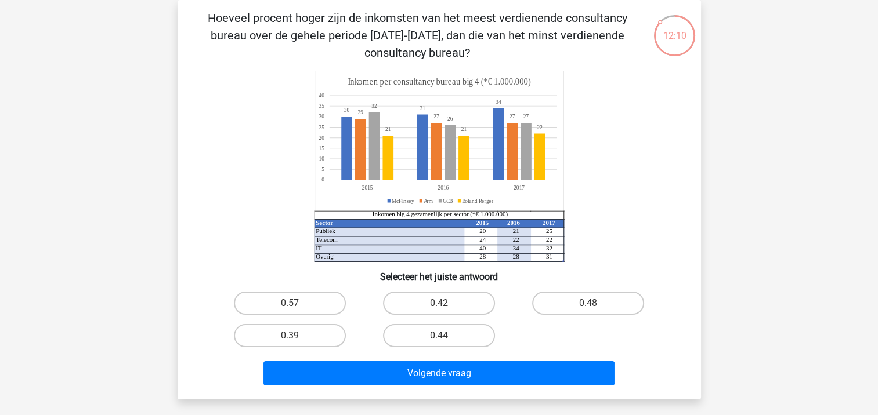
scroll to position [0, 0]
